Goal: Task Accomplishment & Management: Use online tool/utility

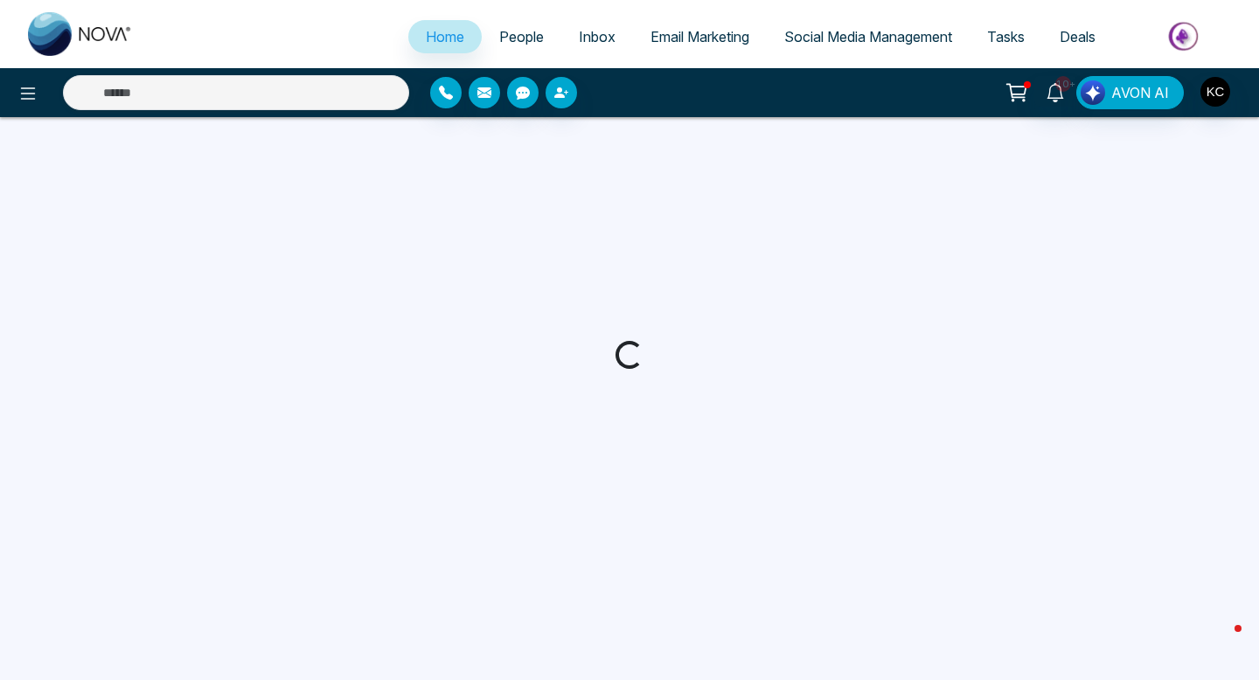
select select "*"
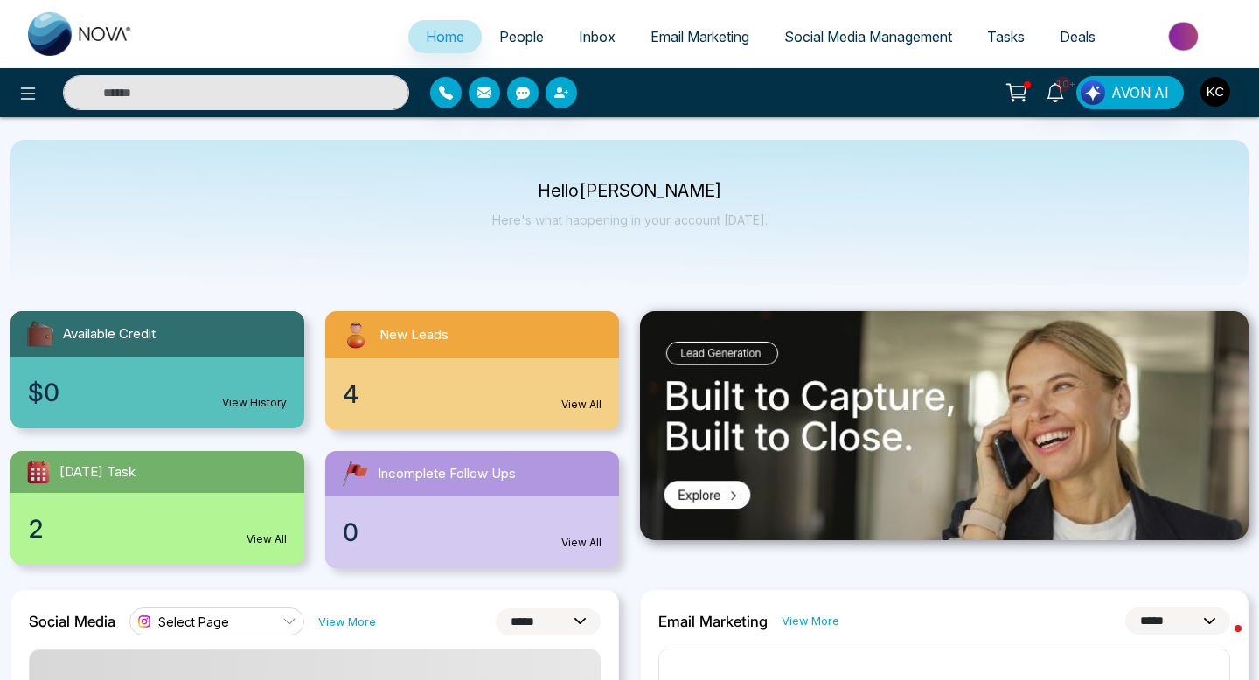
click at [572, 407] on link "View All" at bounding box center [582, 405] width 40 height 16
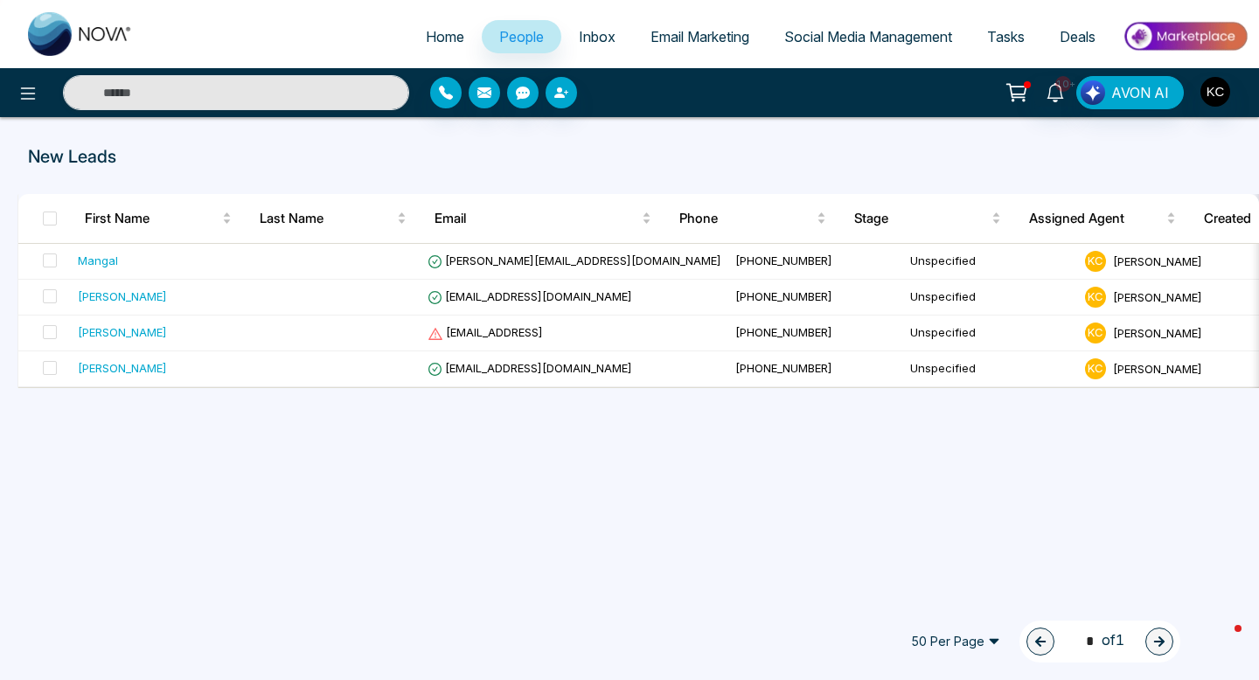
click at [514, 34] on span "People" at bounding box center [521, 36] width 45 height 17
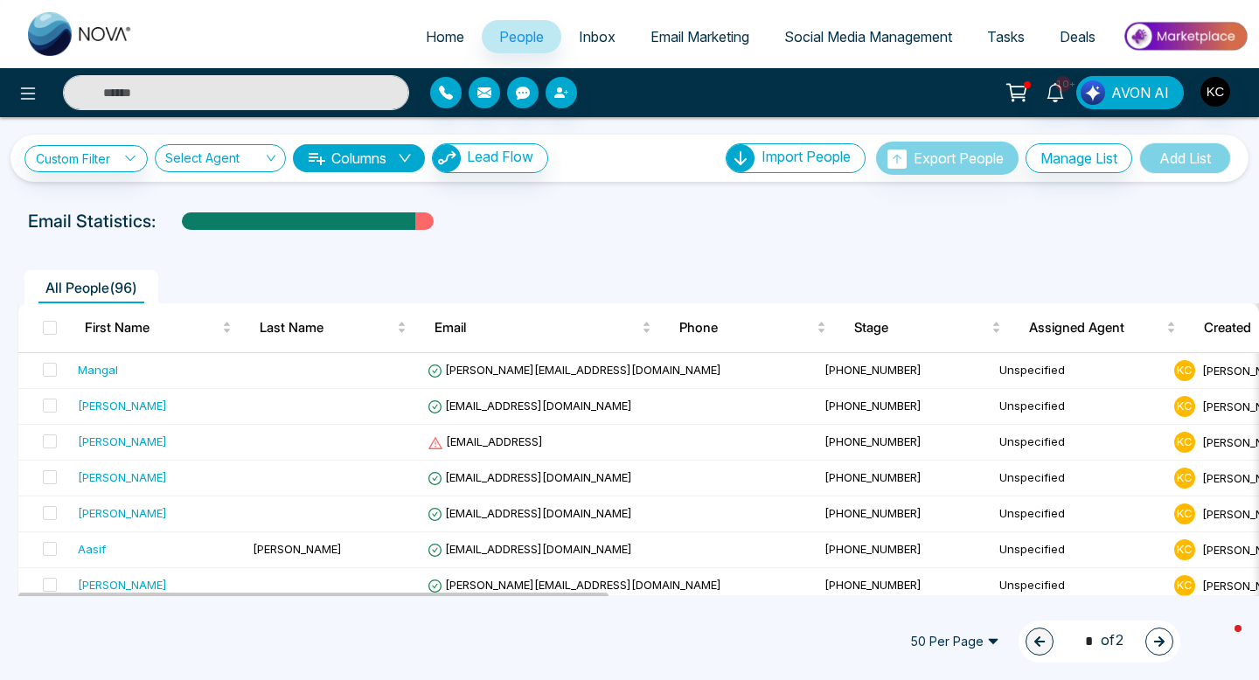
click at [45, 36] on img at bounding box center [80, 34] width 105 height 44
select select "*"
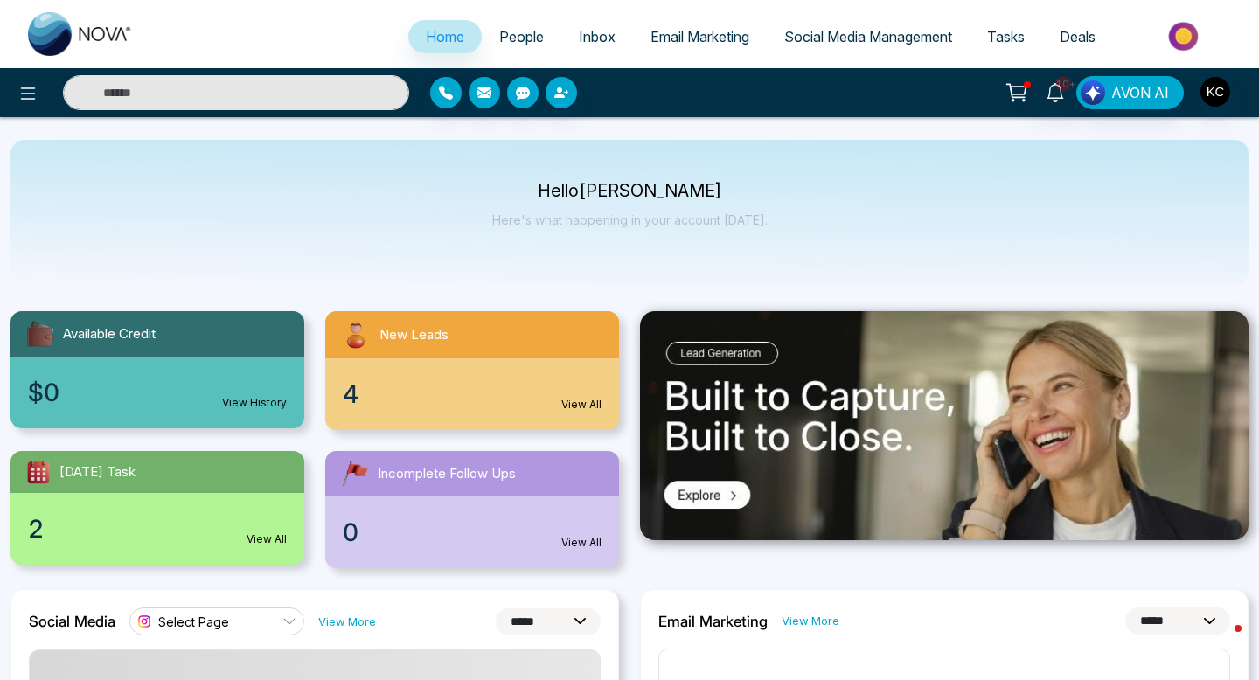
click at [513, 36] on span "People" at bounding box center [521, 36] width 45 height 17
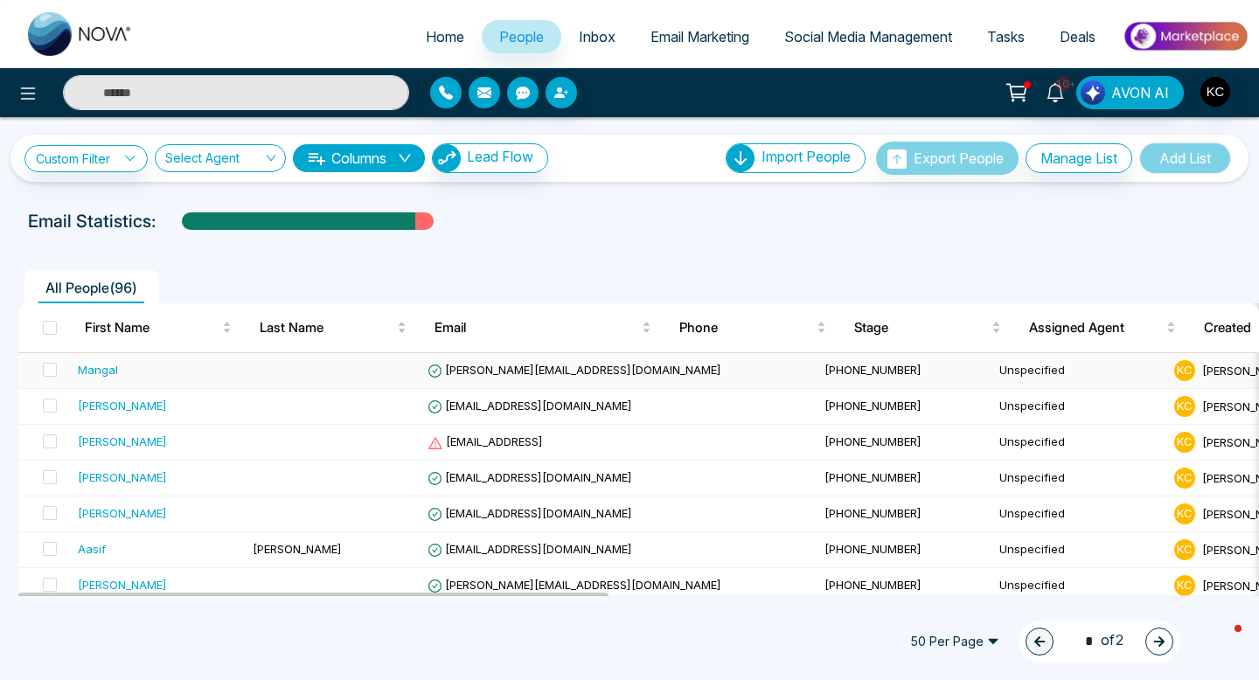
click at [454, 369] on span "[PERSON_NAME][EMAIL_ADDRESS][DOMAIN_NAME]" at bounding box center [575, 370] width 294 height 14
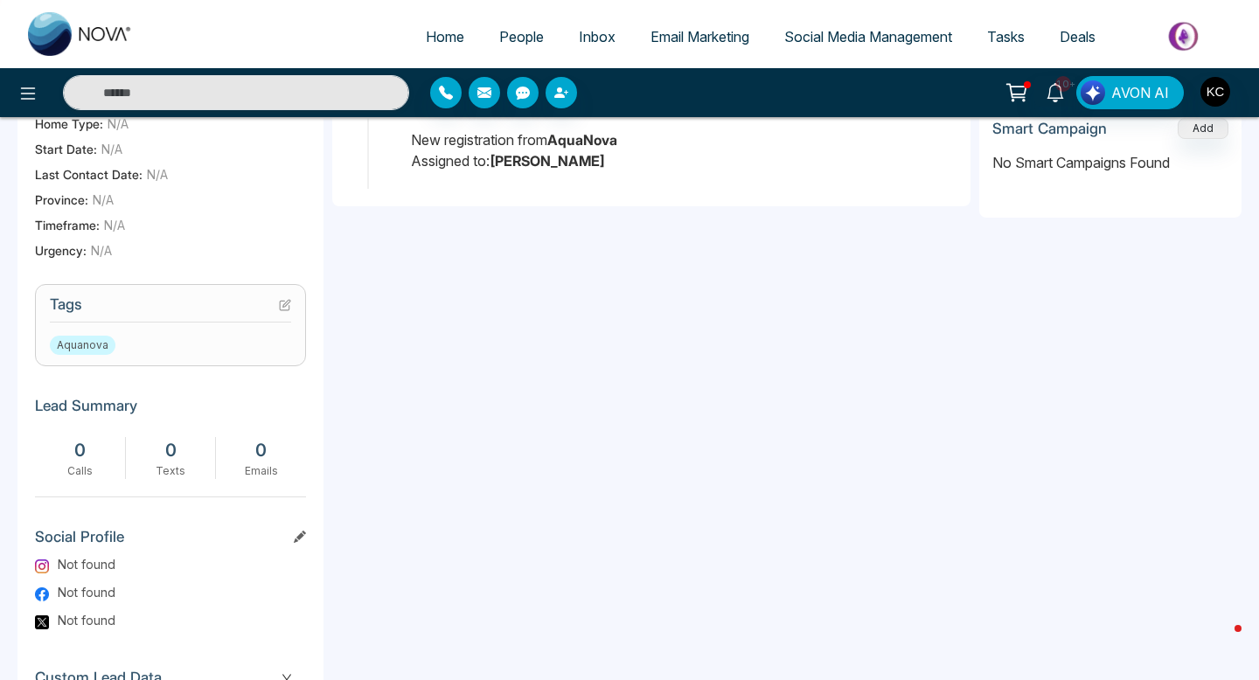
scroll to position [506, 0]
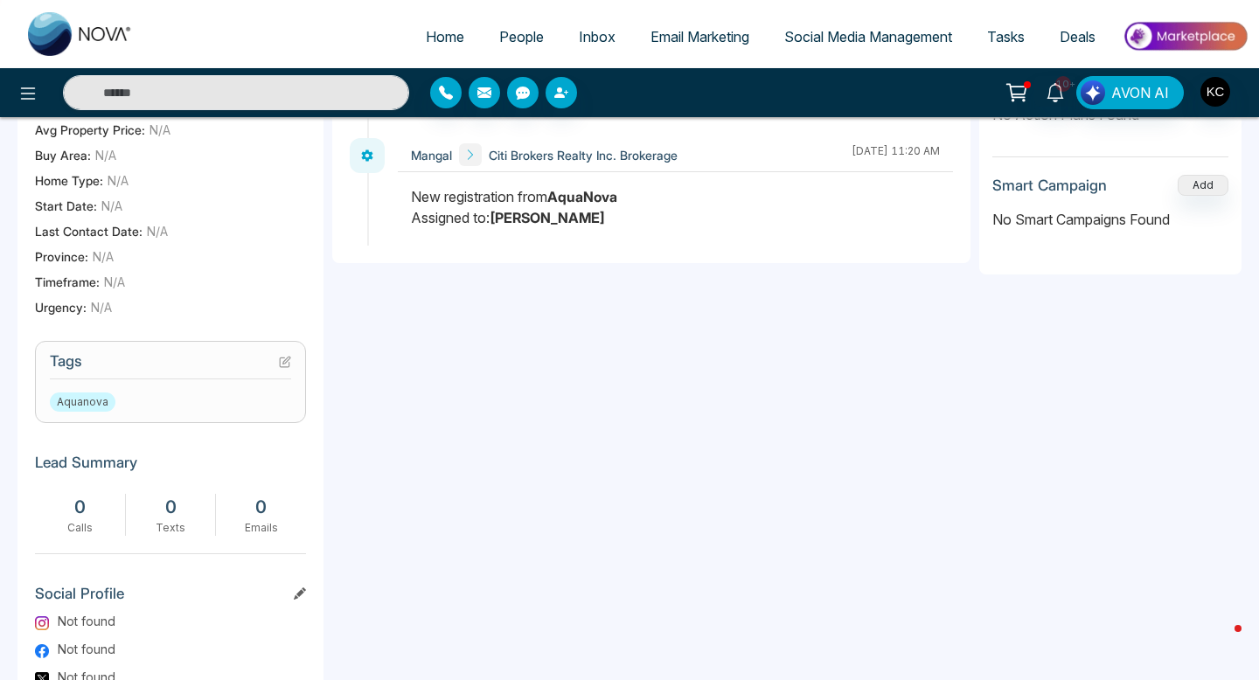
click at [431, 34] on span "Home" at bounding box center [445, 36] width 38 height 17
select select "*"
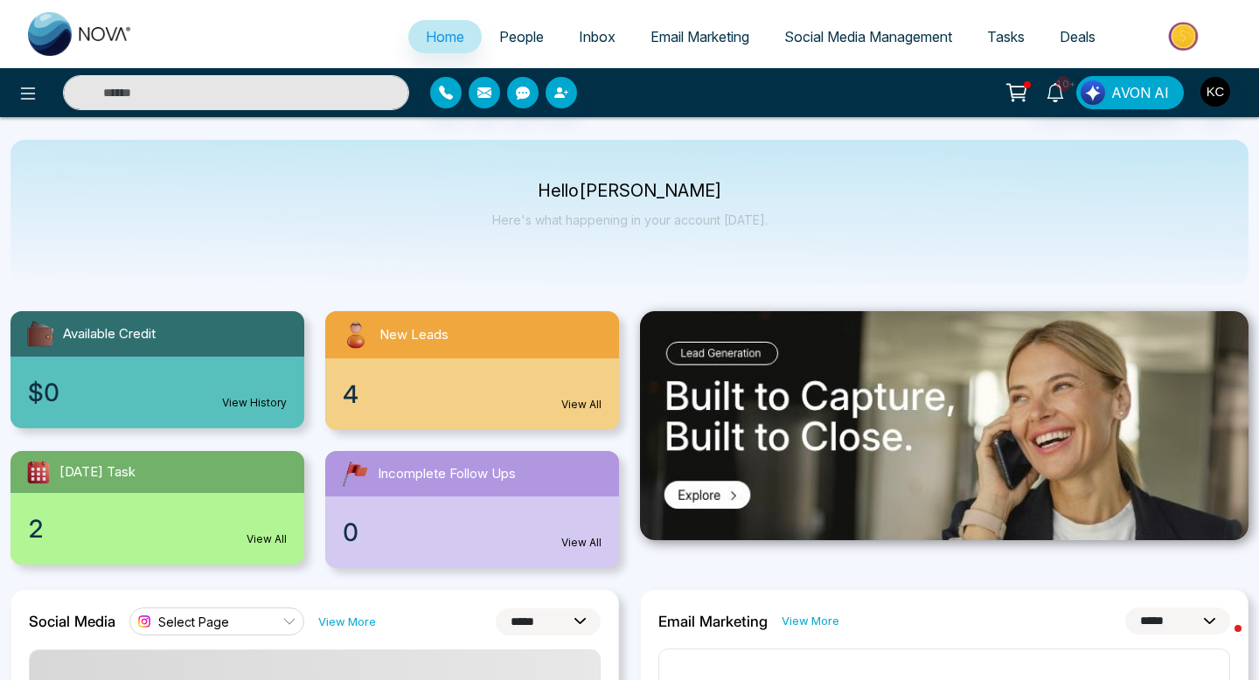
click at [670, 44] on span "Email Marketing" at bounding box center [700, 36] width 99 height 17
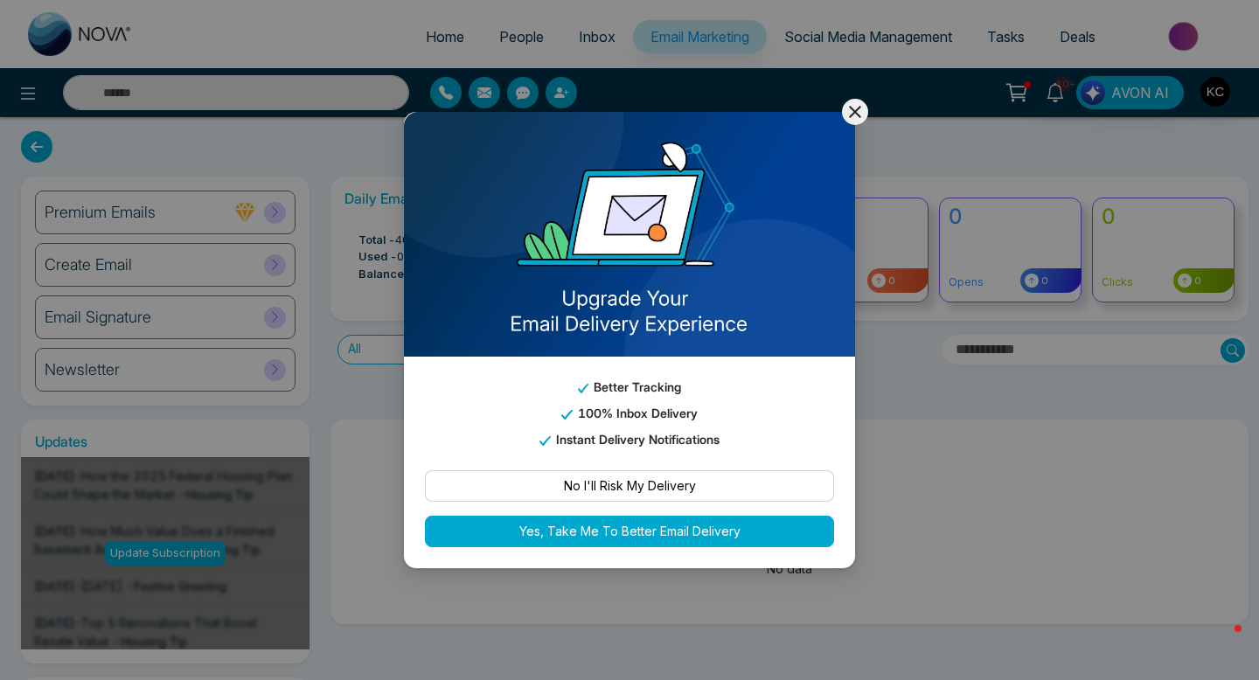
click at [661, 531] on button "Yes, Take Me To Better Email Delivery" at bounding box center [629, 531] width 409 height 31
click at [855, 111] on icon at bounding box center [855, 112] width 12 height 12
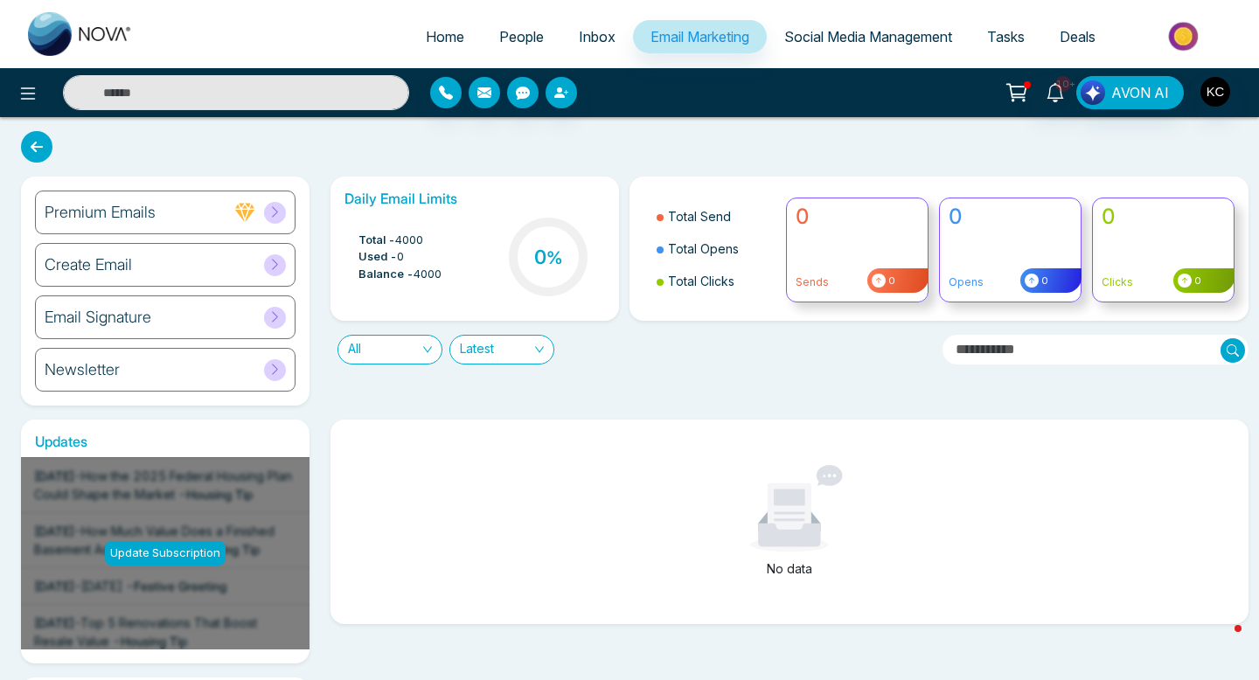
select select "*"
